Goal: Task Accomplishment & Management: Manage account settings

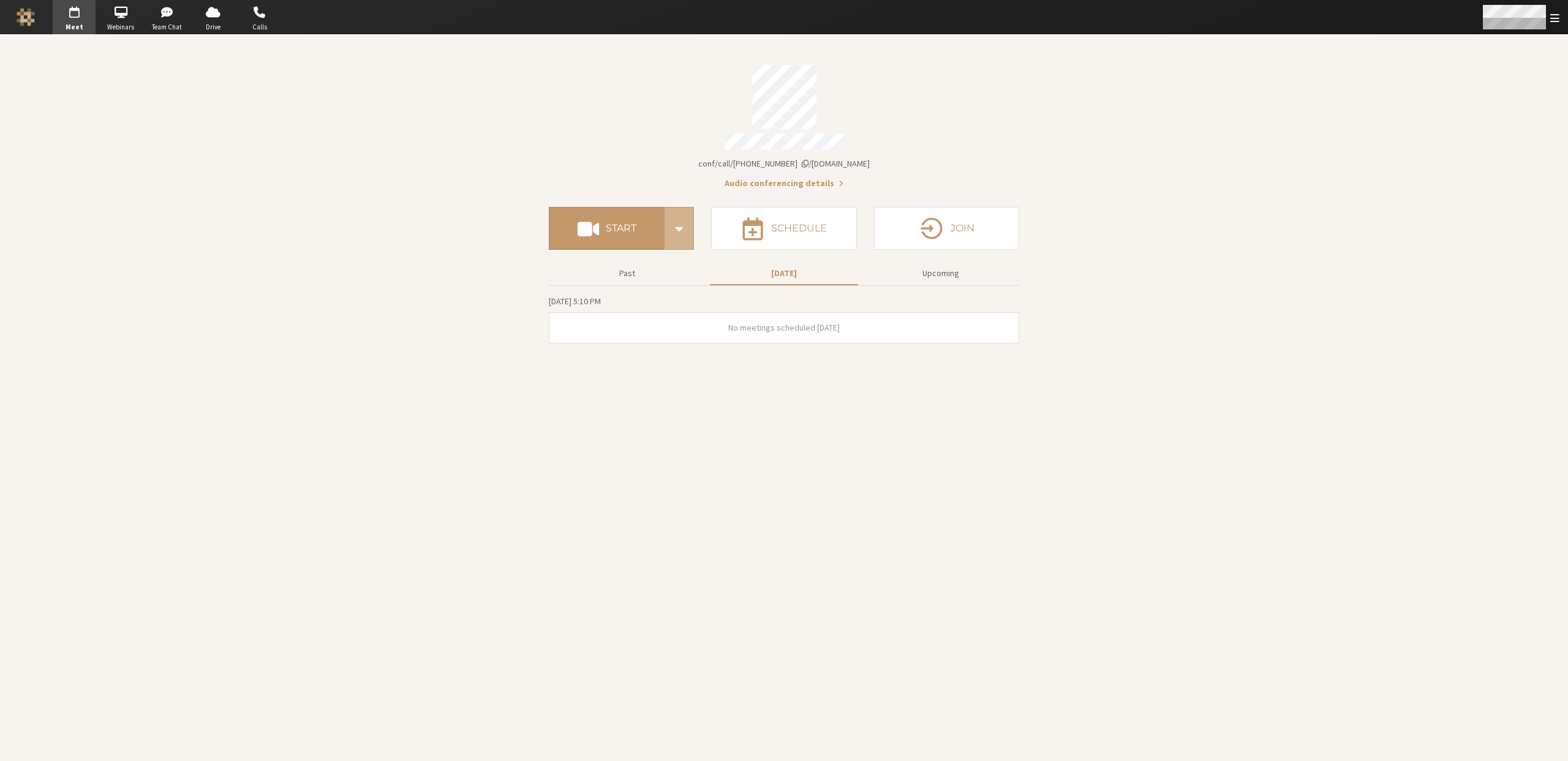
click at [1555, 16] on span "Open menu" at bounding box center [1555, 18] width 9 height 11
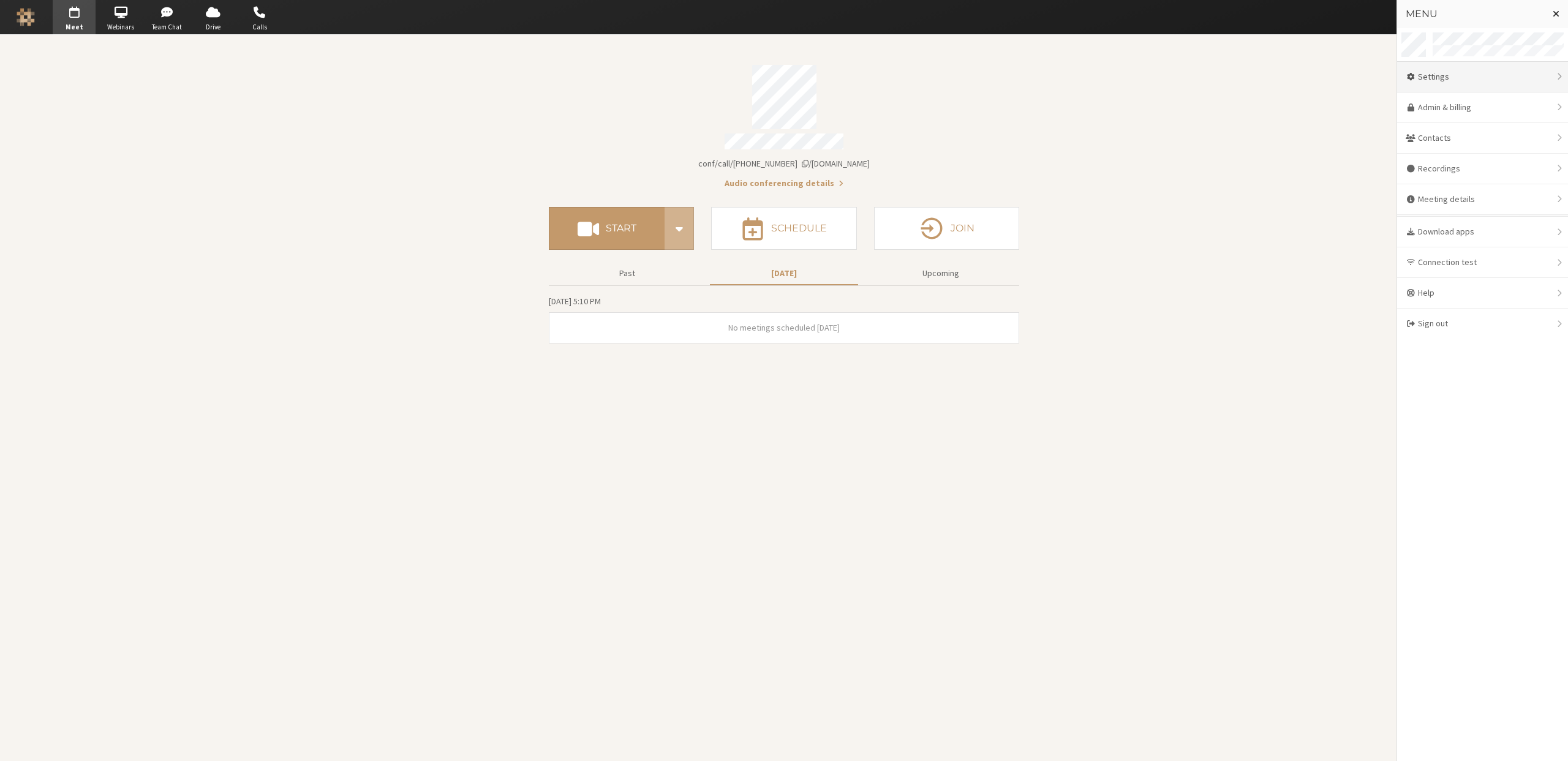
click at [1460, 73] on div "Settings" at bounding box center [1482, 77] width 171 height 30
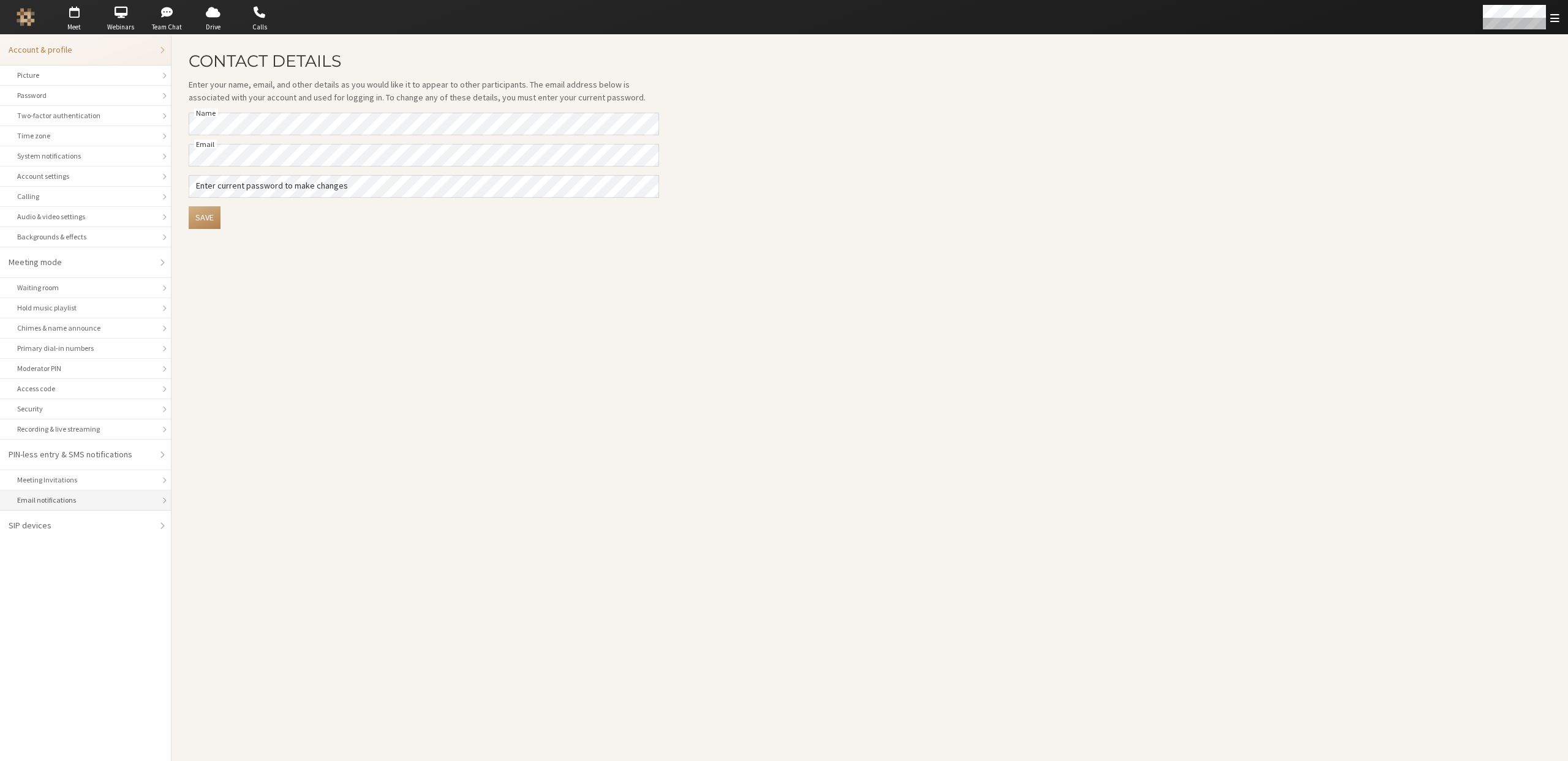
click at [36, 500] on div "Email notifications" at bounding box center [85, 499] width 136 height 11
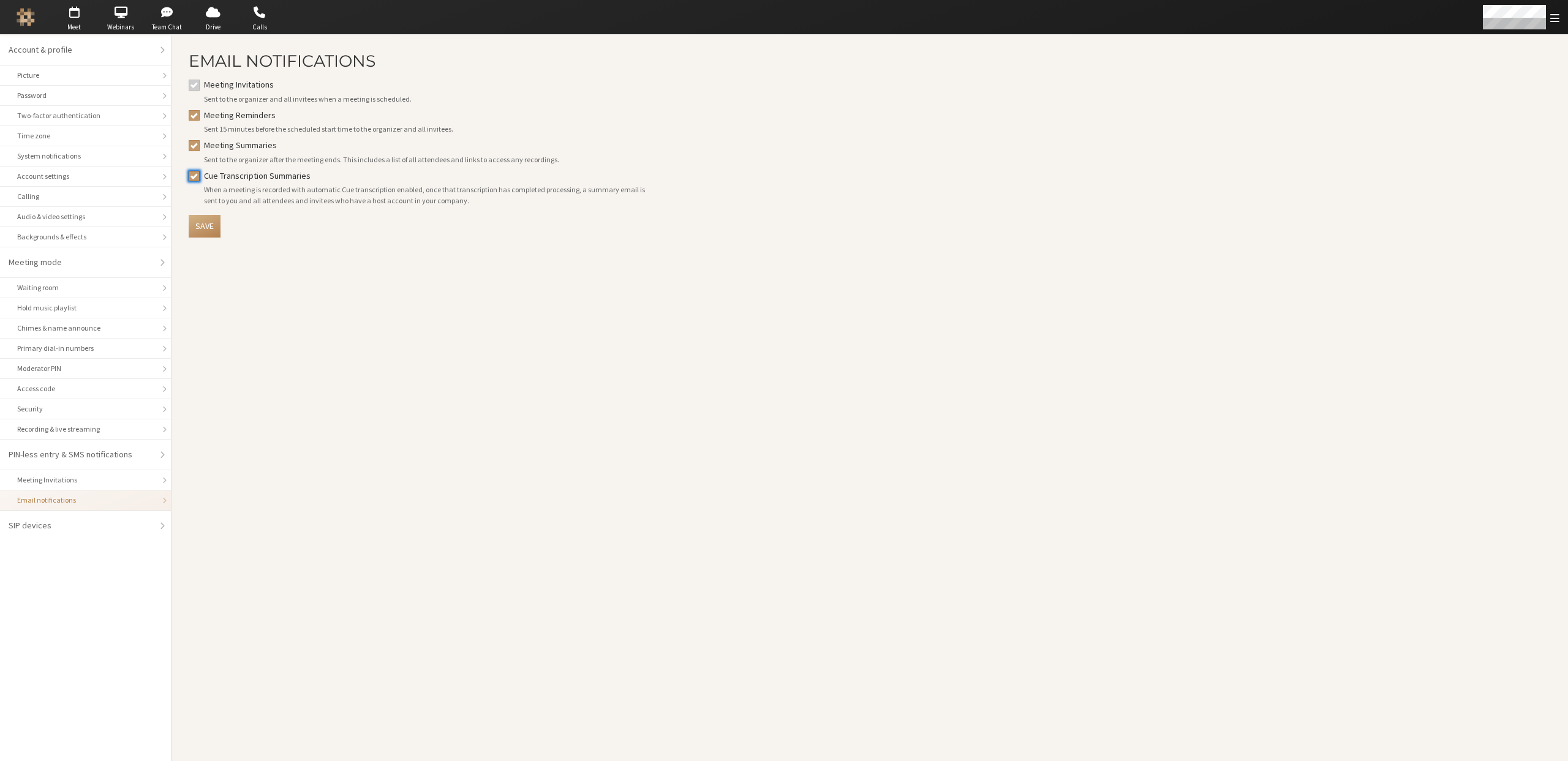
click at [193, 174] on input "Cue Transcription Summaries" at bounding box center [193, 176] width 11 height 12
checkbox input "false"
click at [191, 144] on input "Meeting Summaries" at bounding box center [193, 144] width 11 height 12
checkbox input "false"
click at [191, 105] on form "Meeting Invitations Sent to the organizer and all invitees when a meeting is sc…" at bounding box center [424, 158] width 470 height 159
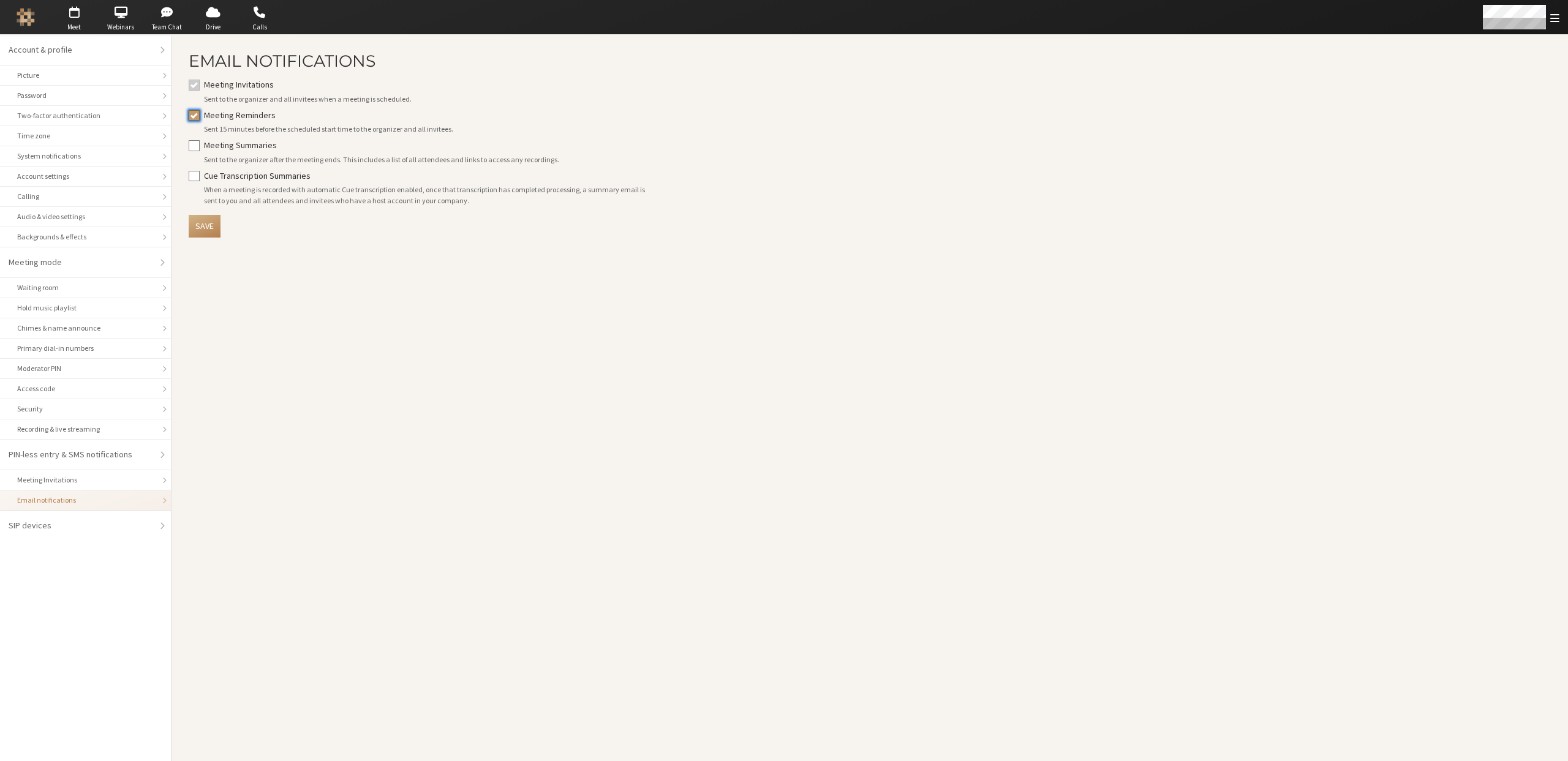
click at [194, 111] on input "Meeting Reminders" at bounding box center [193, 115] width 11 height 12
checkbox input "false"
click at [203, 227] on button "Save" at bounding box center [204, 226] width 32 height 23
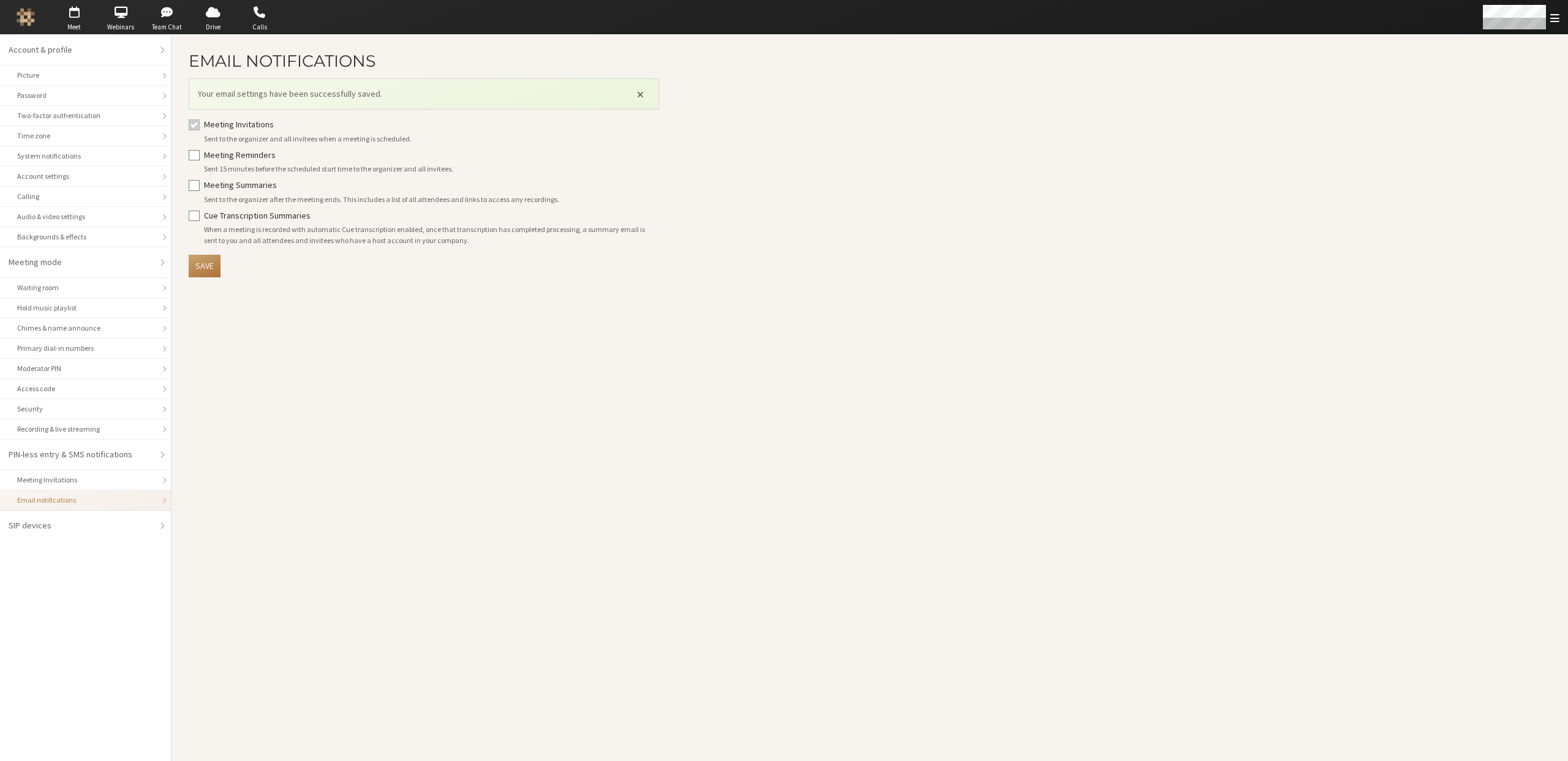
click at [205, 260] on button "Save" at bounding box center [204, 266] width 32 height 23
click at [192, 218] on input "Cue Transcription Summaries" at bounding box center [193, 215] width 11 height 12
checkbox input "true"
click at [191, 181] on input "Meeting Summaries" at bounding box center [193, 184] width 11 height 12
checkbox input "true"
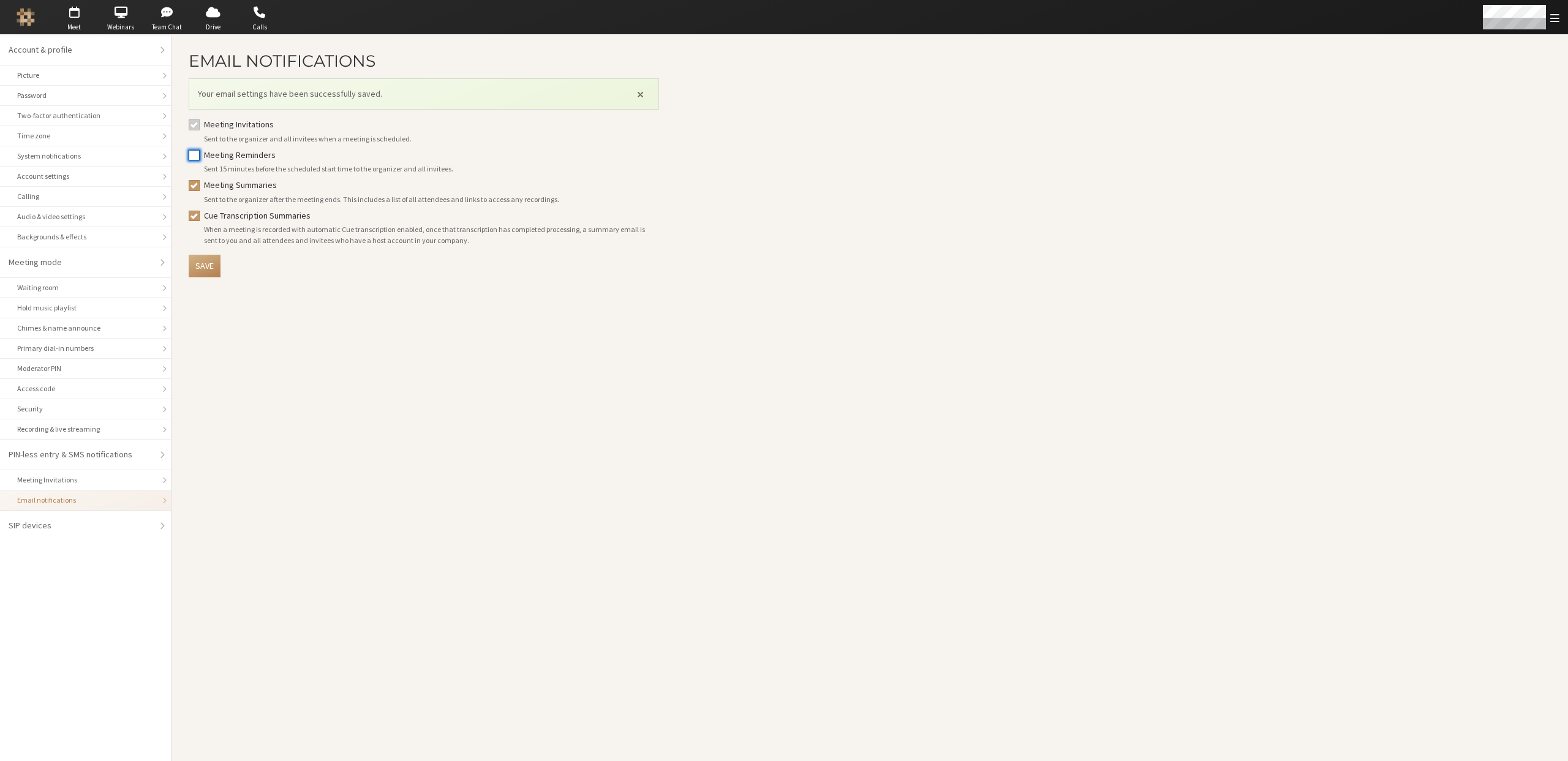
click at [192, 155] on input "Meeting Reminders" at bounding box center [193, 155] width 11 height 12
click at [192, 157] on input "Meeting Reminders" at bounding box center [193, 155] width 11 height 12
checkbox input "true"
click at [210, 267] on button "Save" at bounding box center [204, 266] width 32 height 23
